Goal: Task Accomplishment & Management: Manage account settings

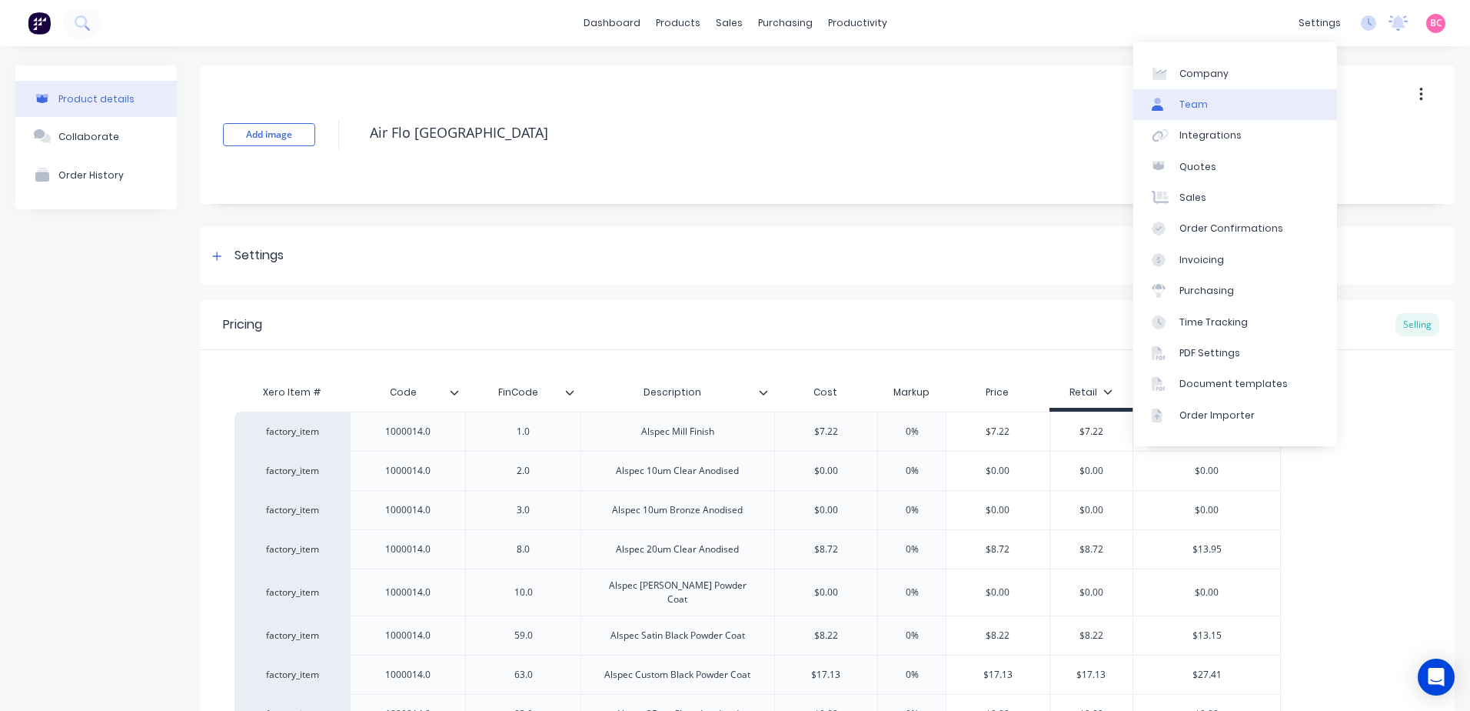
click at [1220, 104] on link "Team" at bounding box center [1236, 104] width 204 height 31
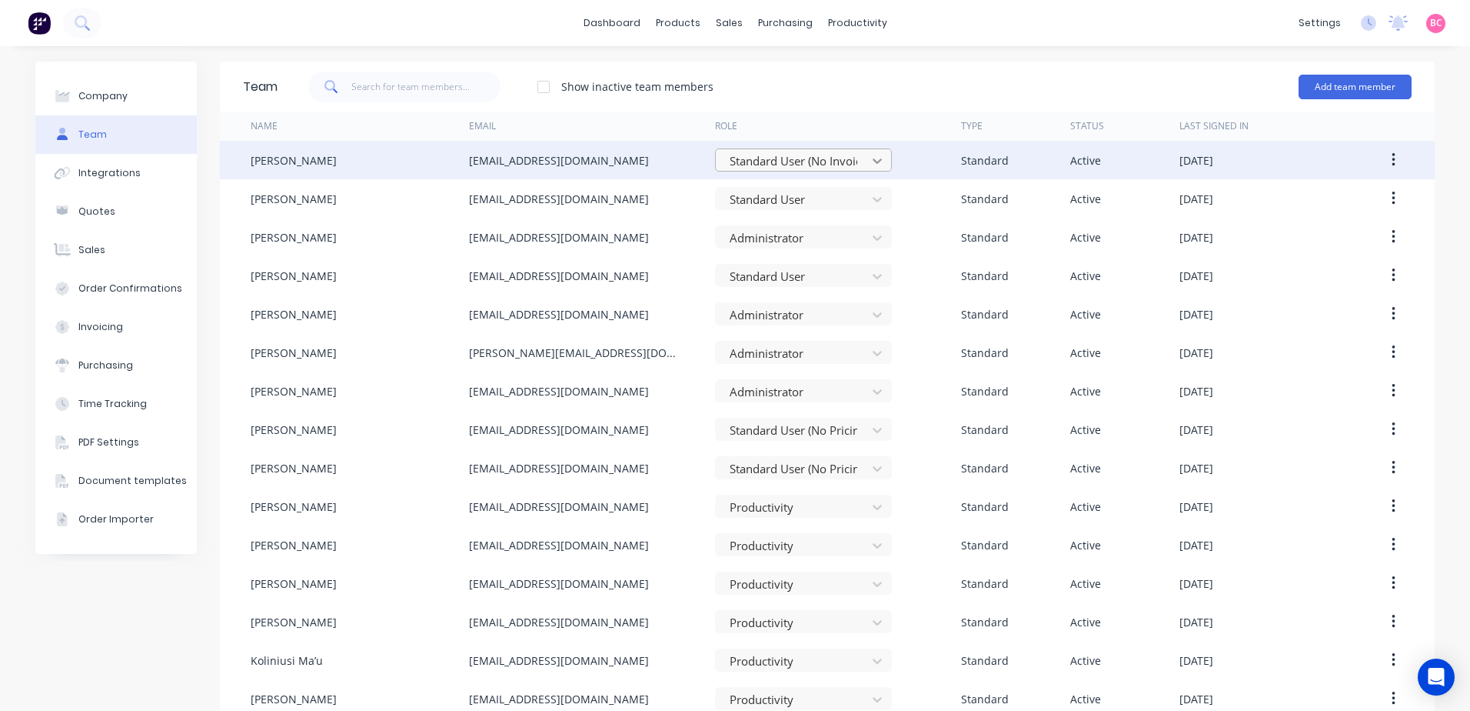
click at [870, 163] on icon at bounding box center [877, 160] width 15 height 15
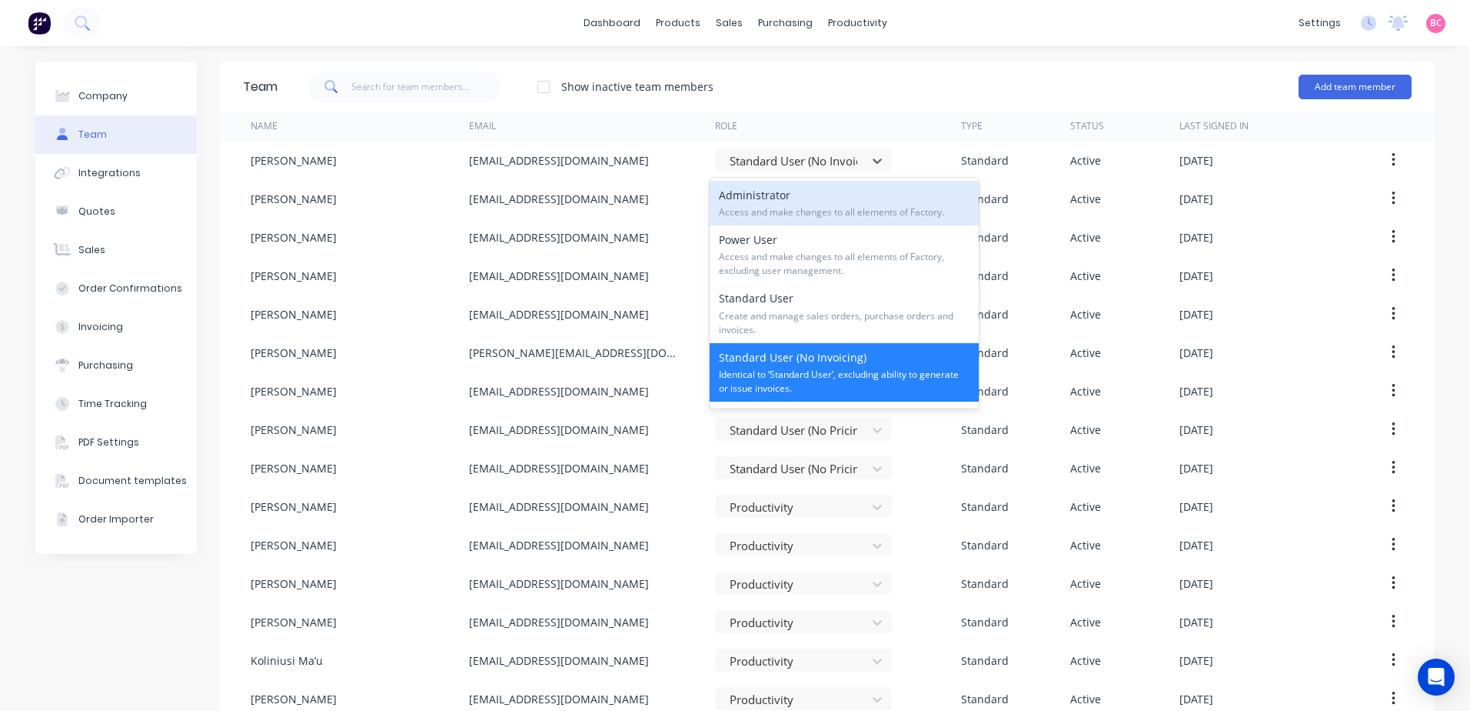
click at [974, 43] on div "dashboard products sales purchasing productivity dashboard products Product Cat…" at bounding box center [735, 23] width 1470 height 46
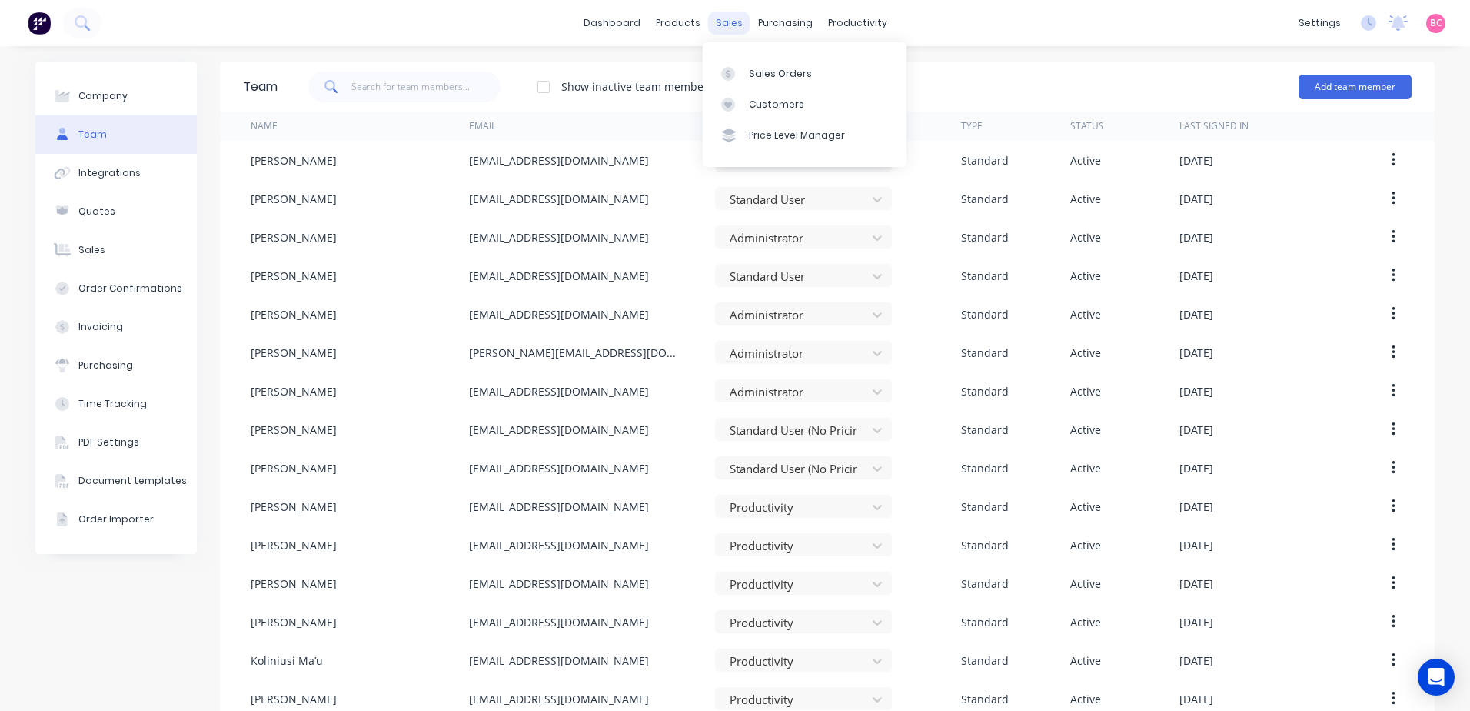
click at [735, 22] on div "sales" at bounding box center [729, 23] width 42 height 23
click at [744, 38] on div "Sales Orders Customers Price Level Manager" at bounding box center [805, 105] width 204 height 134
click at [726, 30] on div "sales" at bounding box center [729, 23] width 42 height 23
click at [816, 61] on link "Purchase Orders" at bounding box center [844, 73] width 204 height 31
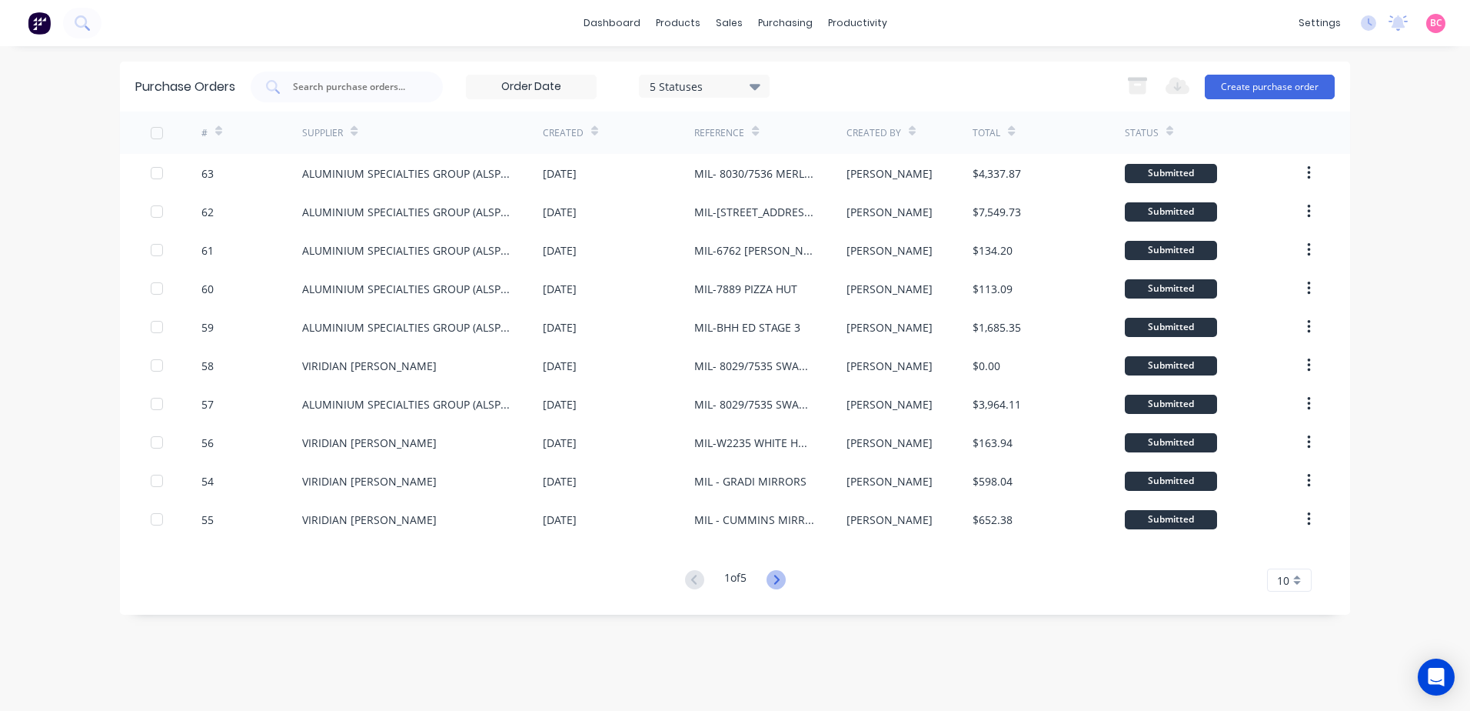
click at [784, 576] on icon at bounding box center [776, 579] width 19 height 19
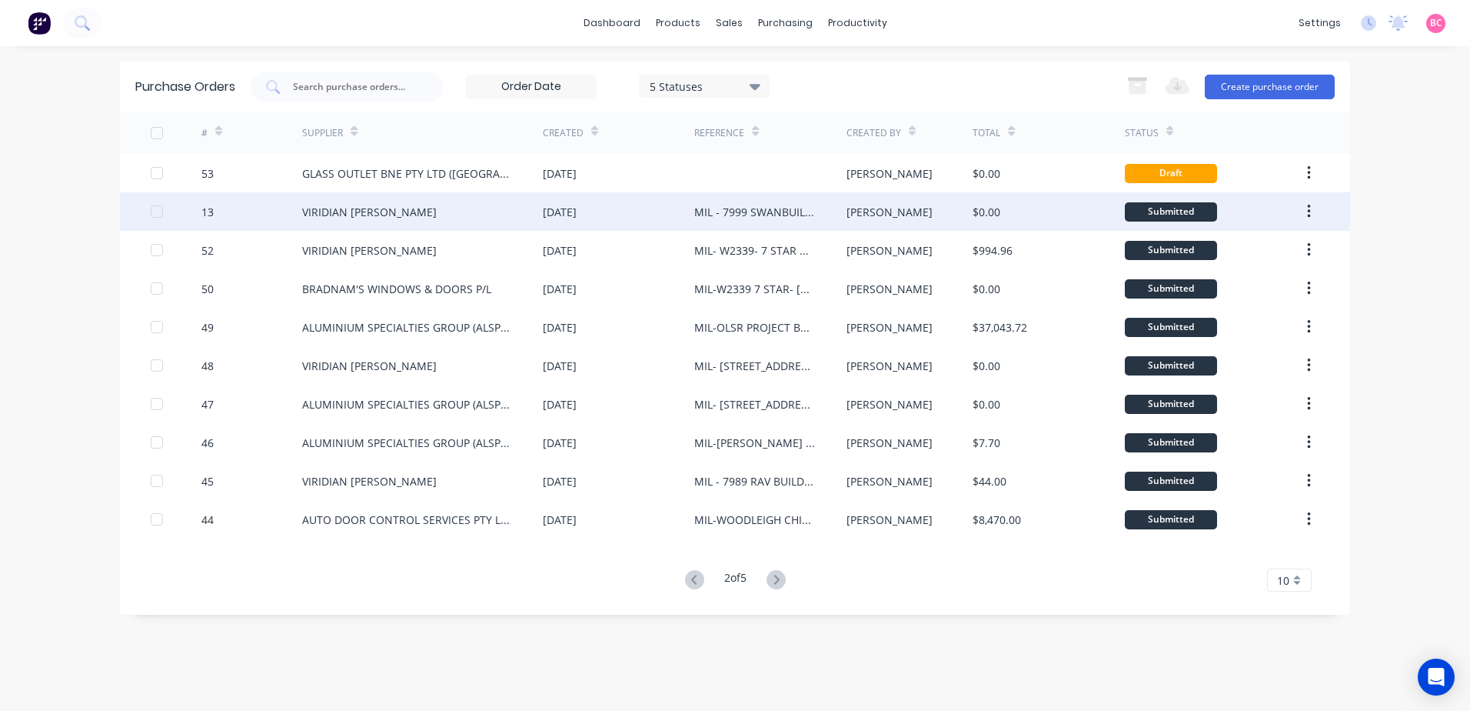
click at [632, 220] on div "[DATE]" at bounding box center [619, 211] width 152 height 38
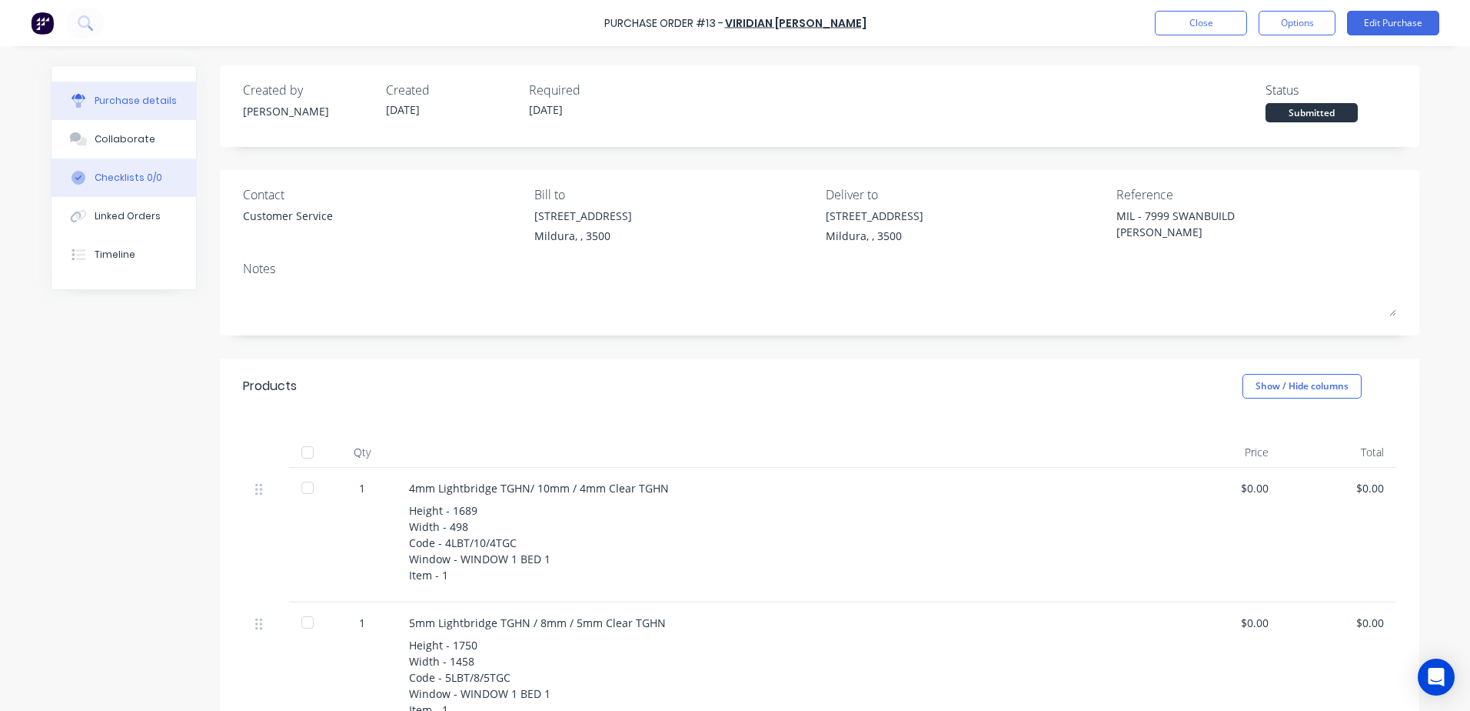
click at [119, 175] on div "Checklists 0/0" at bounding box center [129, 178] width 68 height 14
type textarea "x"
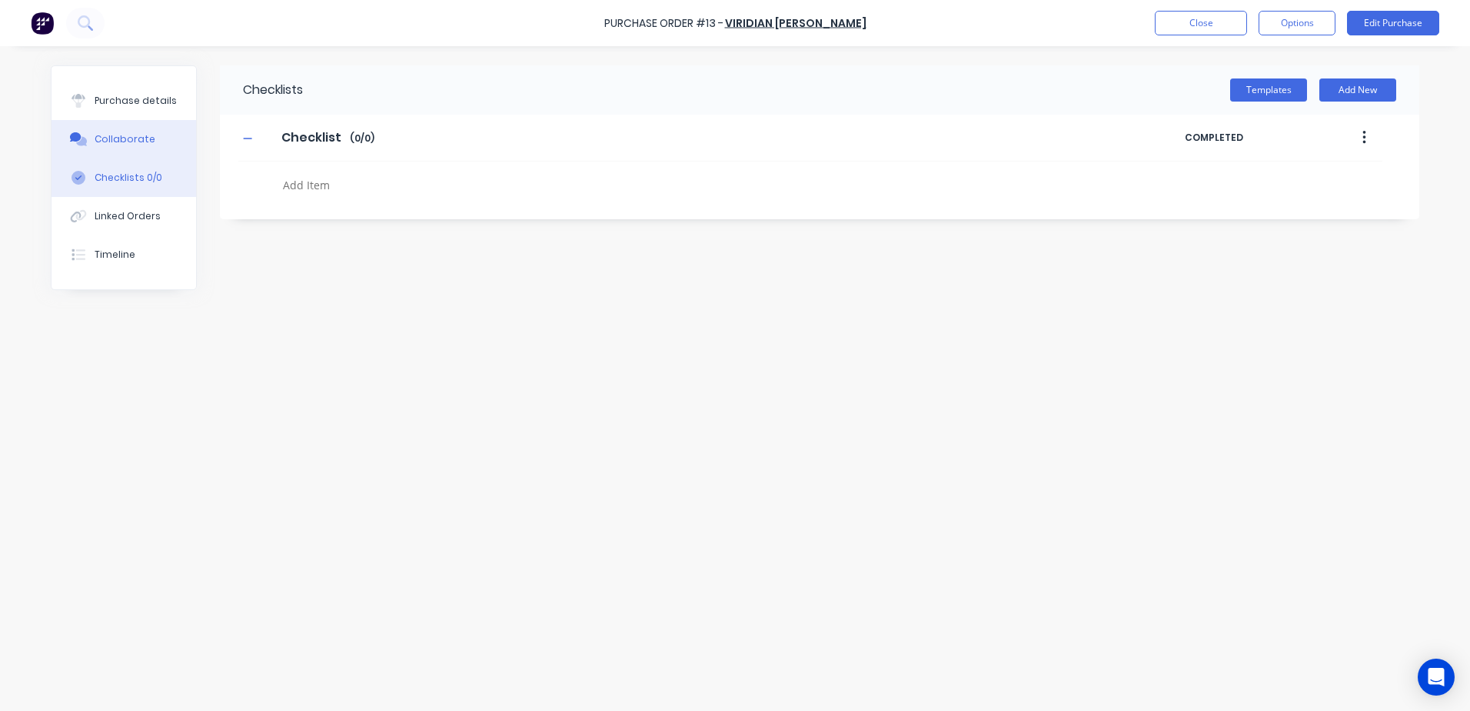
click at [119, 142] on div "Collaborate" at bounding box center [125, 139] width 61 height 14
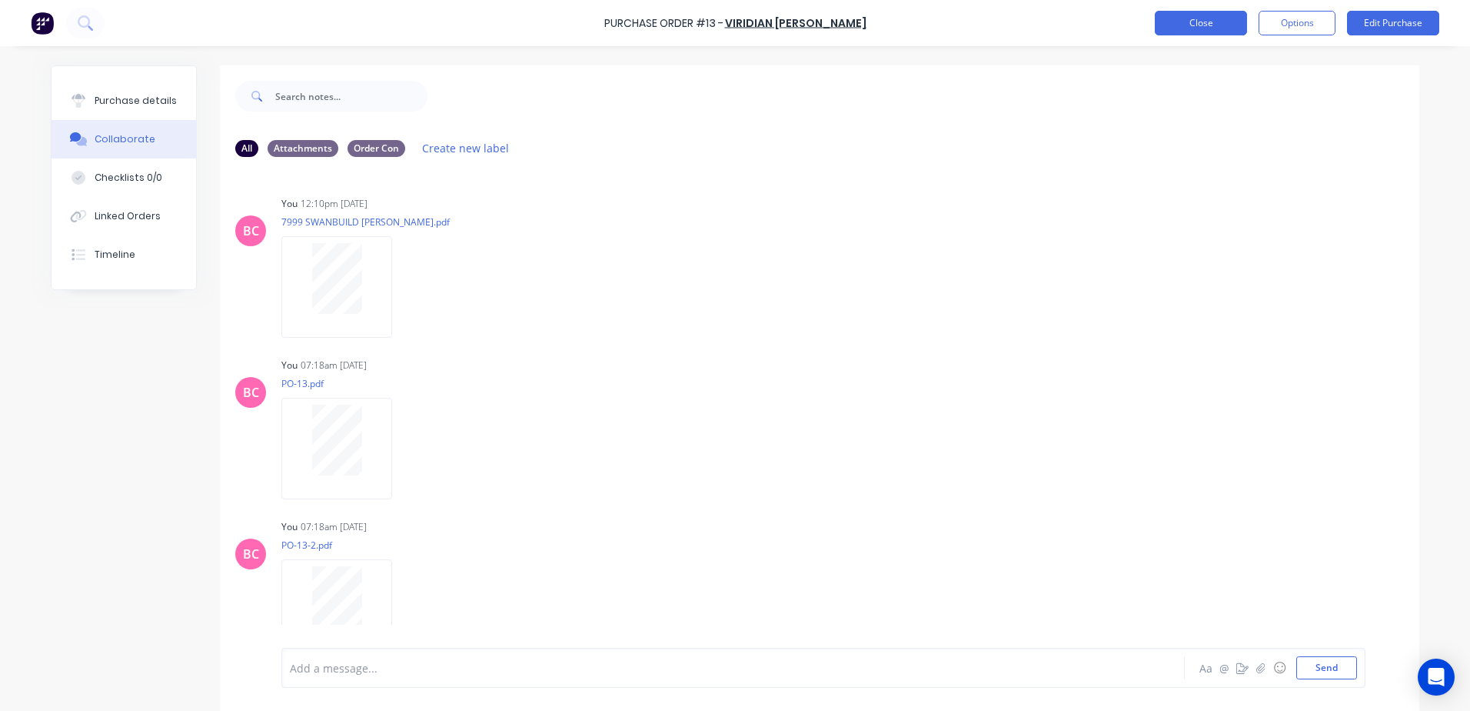
click at [1188, 31] on button "Close" at bounding box center [1201, 23] width 92 height 25
